Goal: Information Seeking & Learning: Compare options

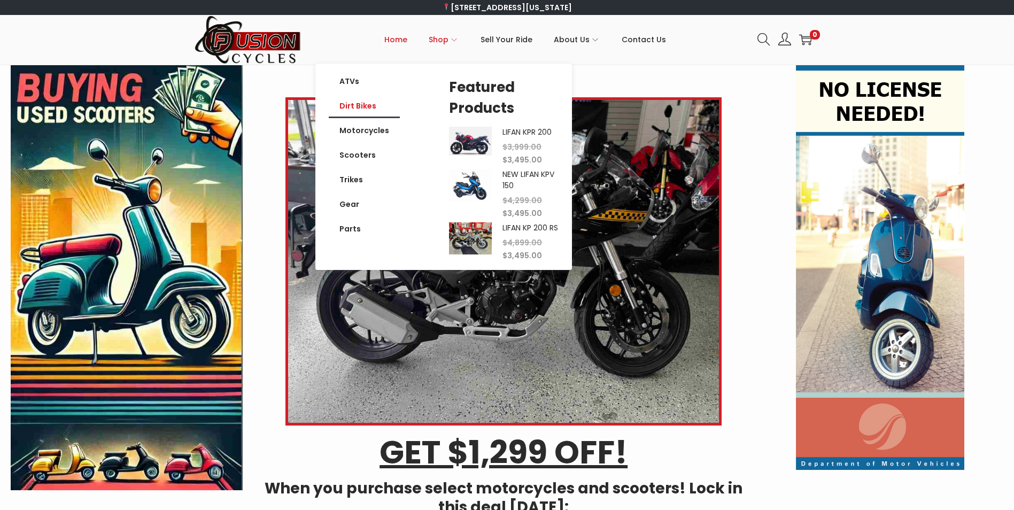
click at [345, 105] on link "Dirt Bikes" at bounding box center [364, 106] width 71 height 25
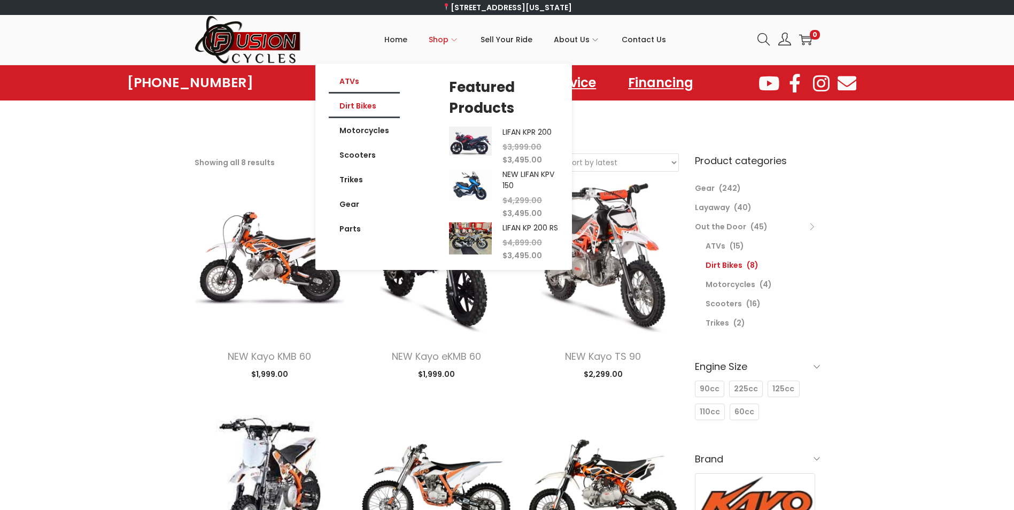
click at [349, 79] on link "ATVs" at bounding box center [364, 81] width 71 height 25
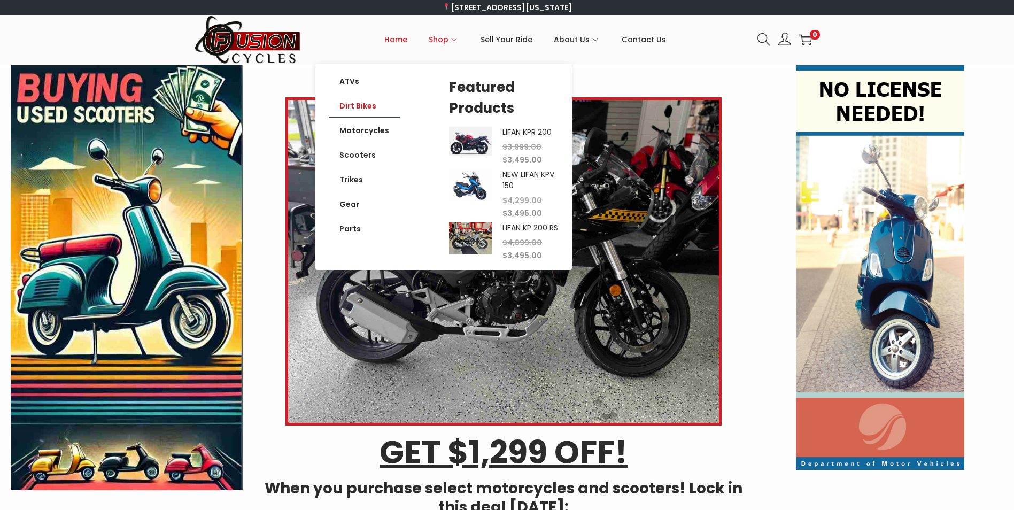
click at [370, 106] on link "Dirt Bikes" at bounding box center [364, 106] width 71 height 25
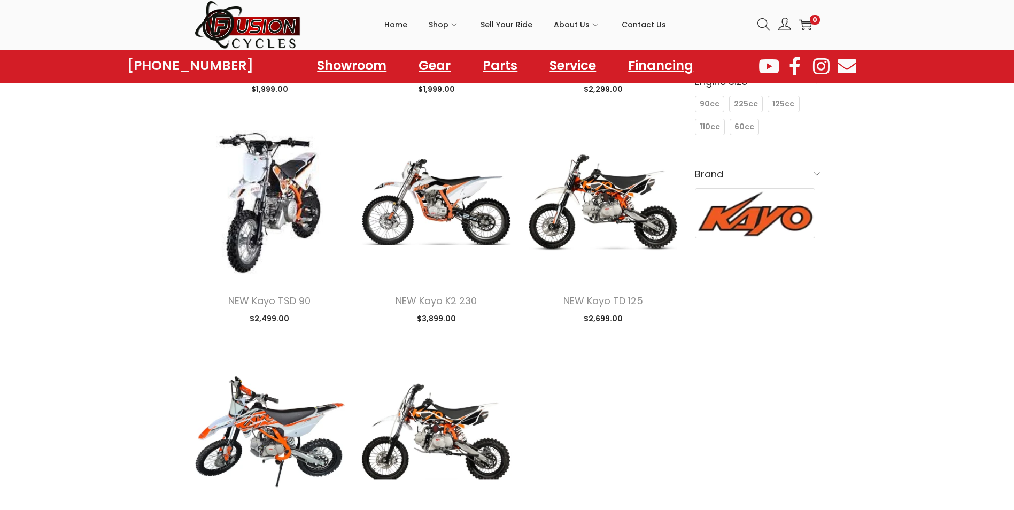
scroll to position [321, 0]
